Goal: Transaction & Acquisition: Purchase product/service

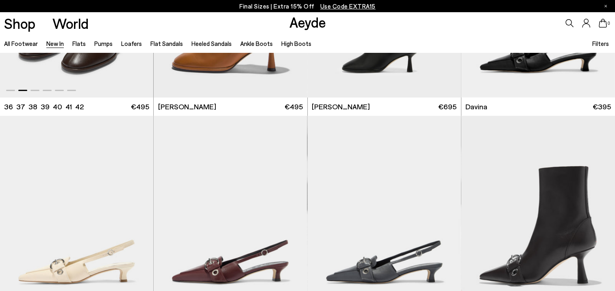
scroll to position [2439, 0]
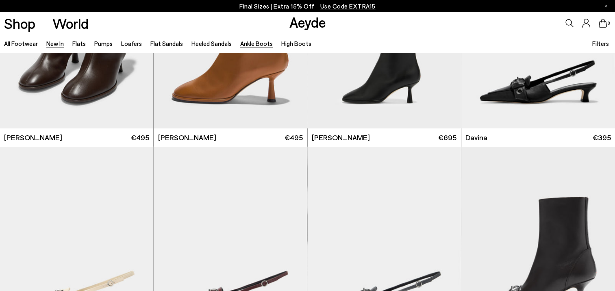
click at [250, 42] on link "Ankle Boots" at bounding box center [256, 43] width 33 height 7
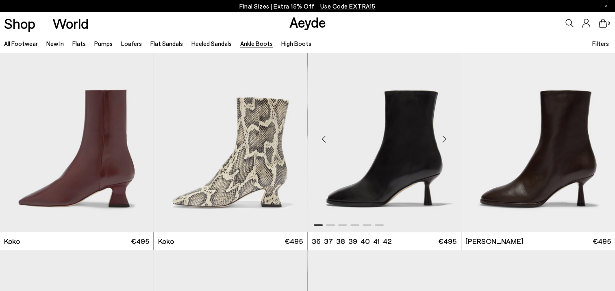
scroll to position [447, 0]
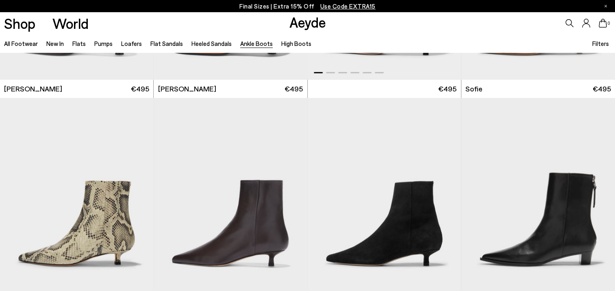
scroll to position [854, 0]
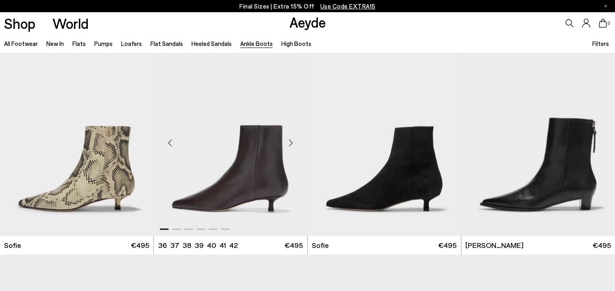
click at [290, 141] on div "Next slide" at bounding box center [291, 143] width 24 height 24
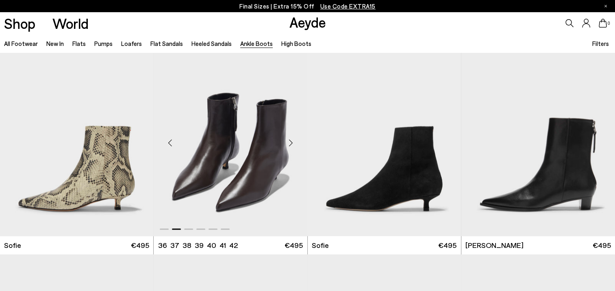
click at [290, 141] on div "Next slide" at bounding box center [291, 143] width 24 height 24
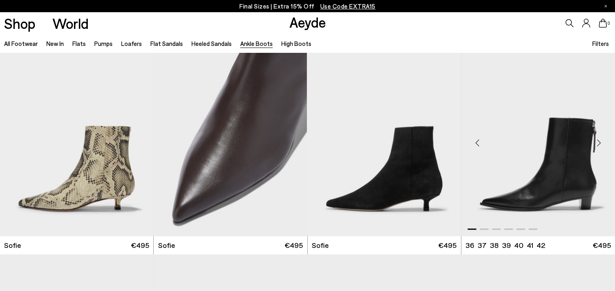
click at [600, 143] on div "Next slide" at bounding box center [599, 143] width 24 height 24
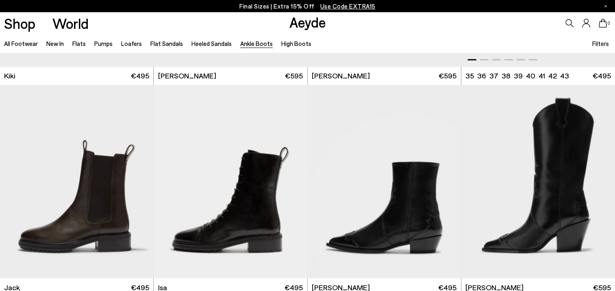
scroll to position [1463, 0]
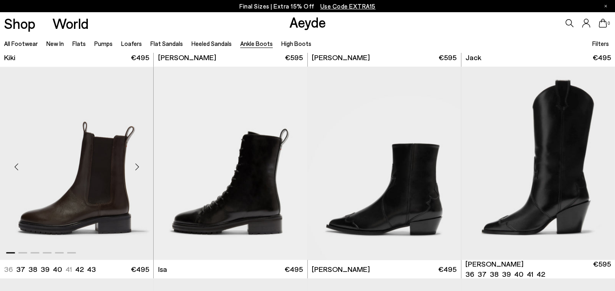
click at [137, 167] on div "Next slide" at bounding box center [137, 166] width 24 height 24
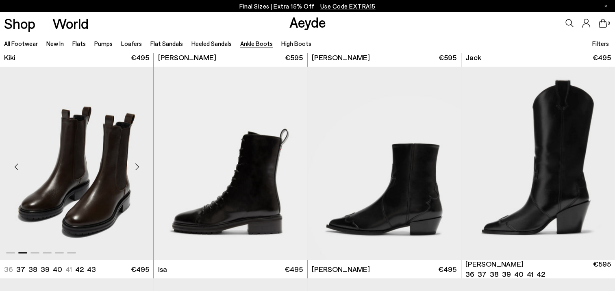
click at [137, 167] on div "Next slide" at bounding box center [137, 166] width 24 height 24
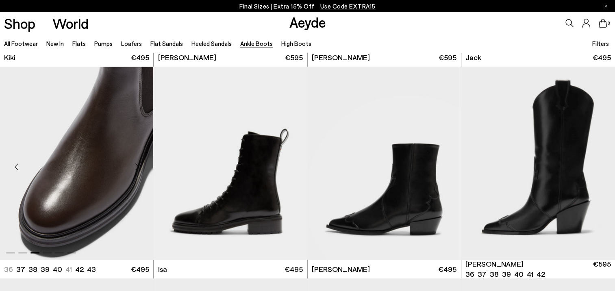
click at [137, 167] on div "Next slide" at bounding box center [137, 166] width 24 height 24
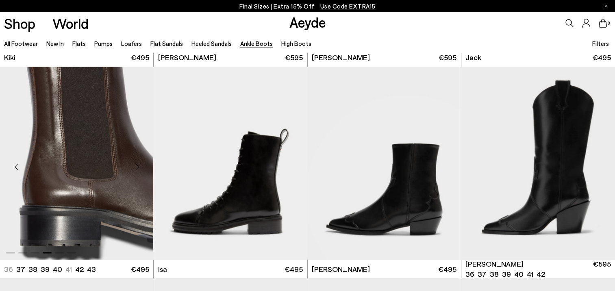
click at [137, 167] on div "Next slide" at bounding box center [137, 166] width 24 height 24
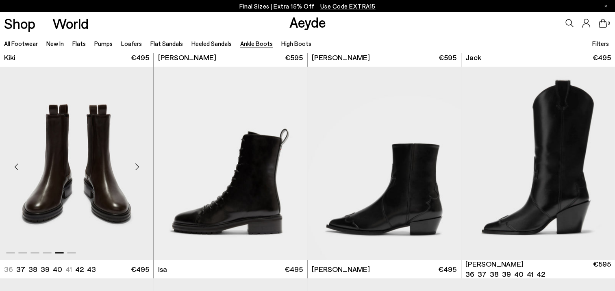
click at [137, 167] on div "Next slide" at bounding box center [137, 166] width 24 height 24
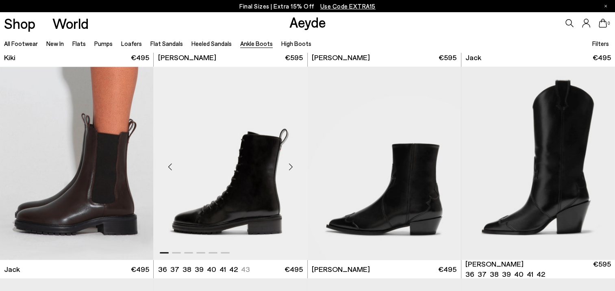
click at [290, 167] on div "Next slide" at bounding box center [291, 166] width 24 height 24
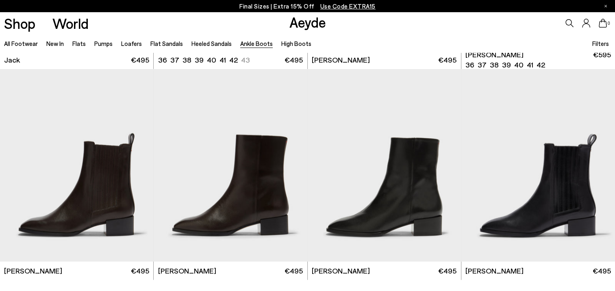
scroll to position [1707, 0]
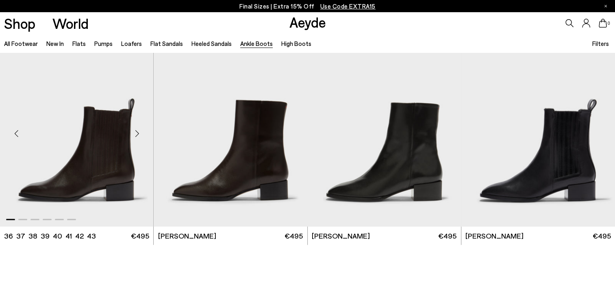
click at [138, 133] on div "Next slide" at bounding box center [137, 134] width 24 height 24
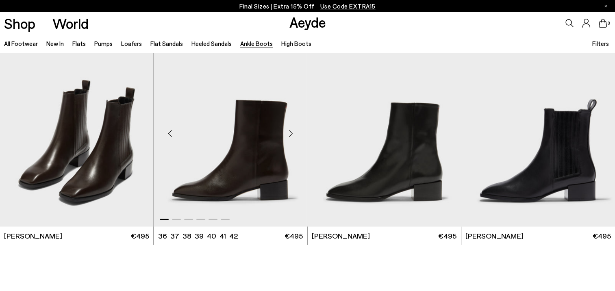
click at [285, 133] on div "Next slide" at bounding box center [291, 134] width 24 height 24
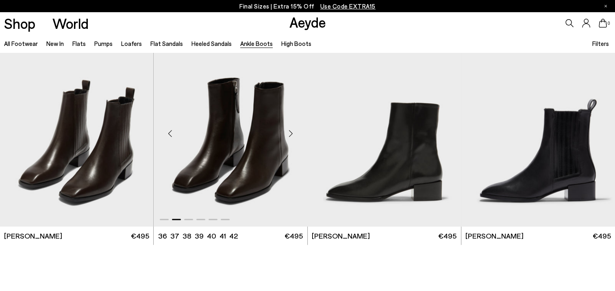
click at [290, 132] on div "Next slide" at bounding box center [291, 134] width 24 height 24
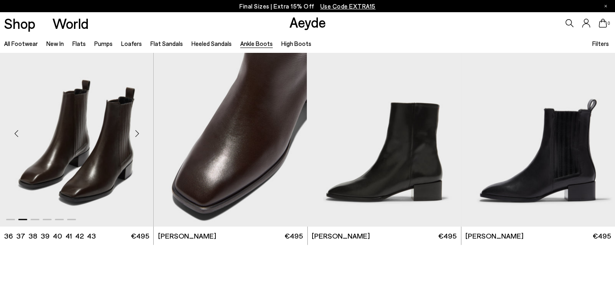
click at [137, 130] on div "Next slide" at bounding box center [137, 134] width 24 height 24
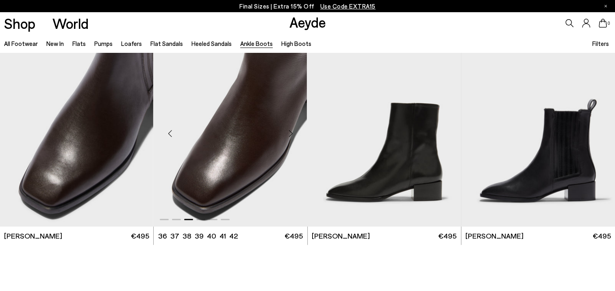
click at [293, 135] on div "Next slide" at bounding box center [291, 134] width 24 height 24
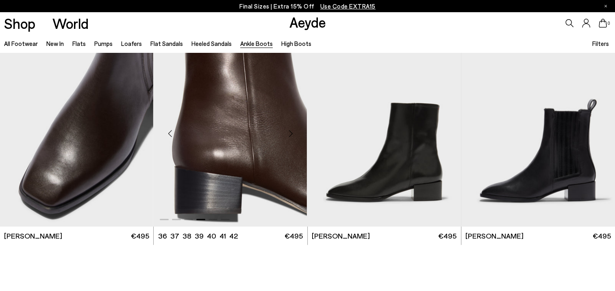
click at [293, 135] on div "Next slide" at bounding box center [291, 134] width 24 height 24
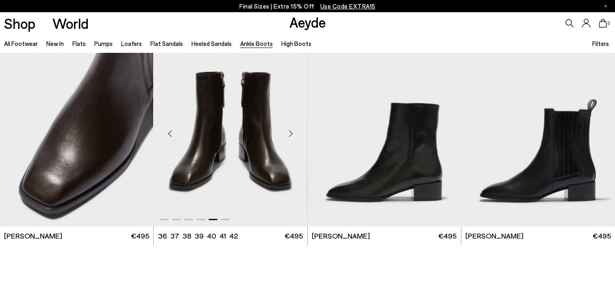
click at [293, 135] on div "Next slide" at bounding box center [291, 134] width 24 height 24
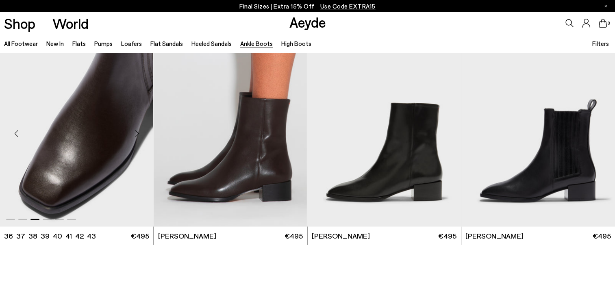
click at [140, 130] on div "Next slide" at bounding box center [137, 134] width 24 height 24
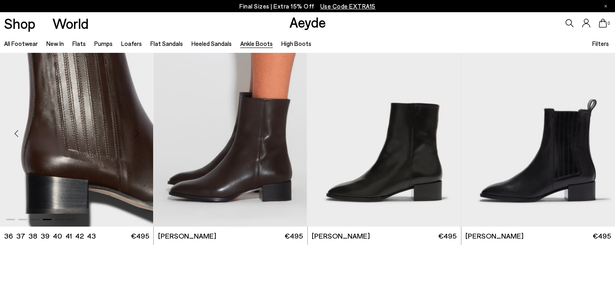
click at [140, 130] on div "Next slide" at bounding box center [137, 134] width 24 height 24
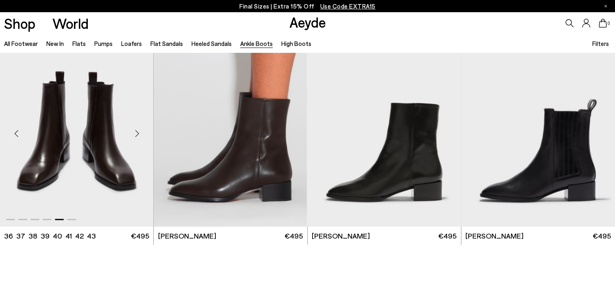
click at [140, 130] on div "Next slide" at bounding box center [137, 134] width 24 height 24
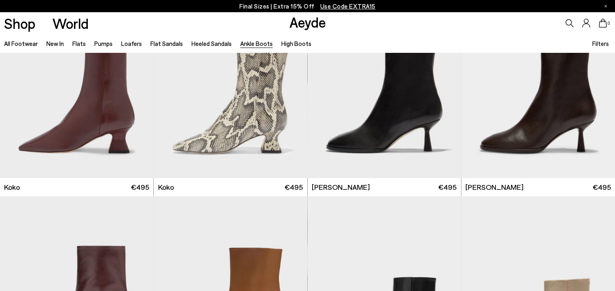
scroll to position [406, 0]
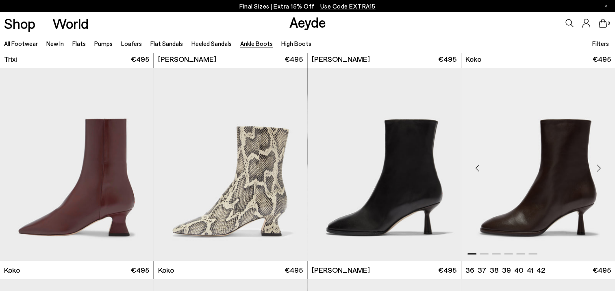
click at [550, 163] on img "1 / 6" at bounding box center [538, 164] width 154 height 193
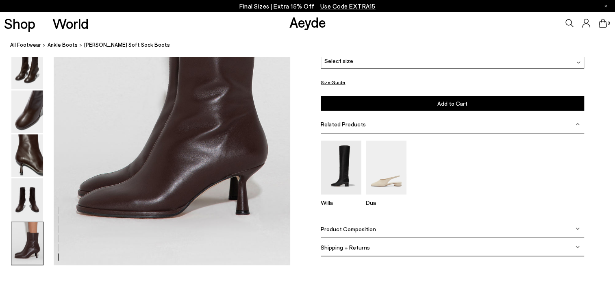
scroll to position [1788, 0]
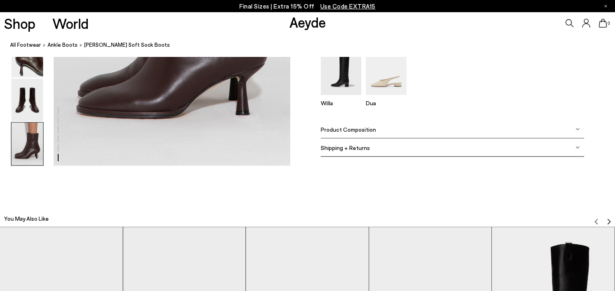
click at [354, 129] on span "Product Composition" at bounding box center [348, 129] width 55 height 7
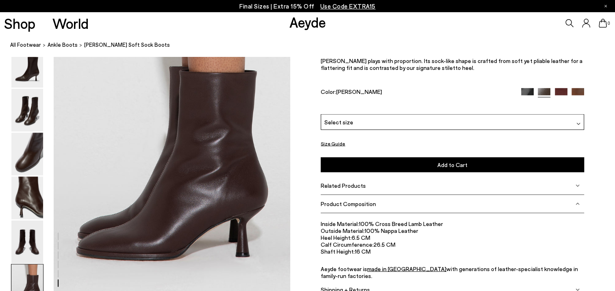
scroll to position [1585, 0]
